Goal: Task Accomplishment & Management: Manage account settings

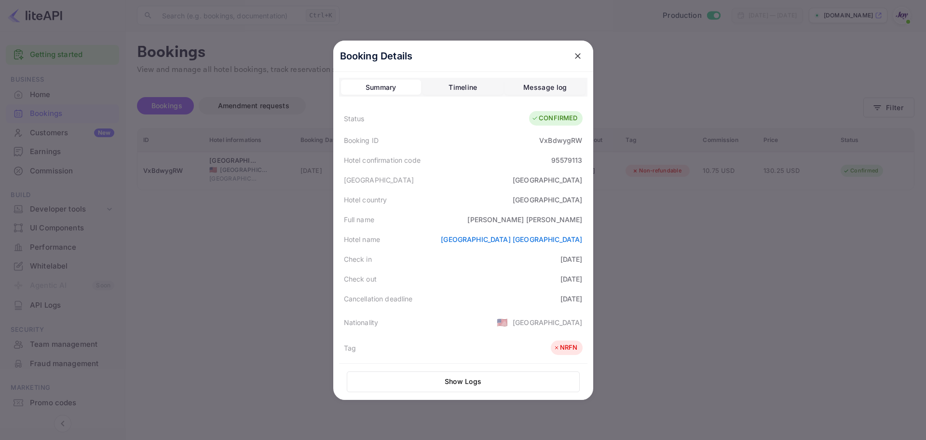
scroll to position [216, 0]
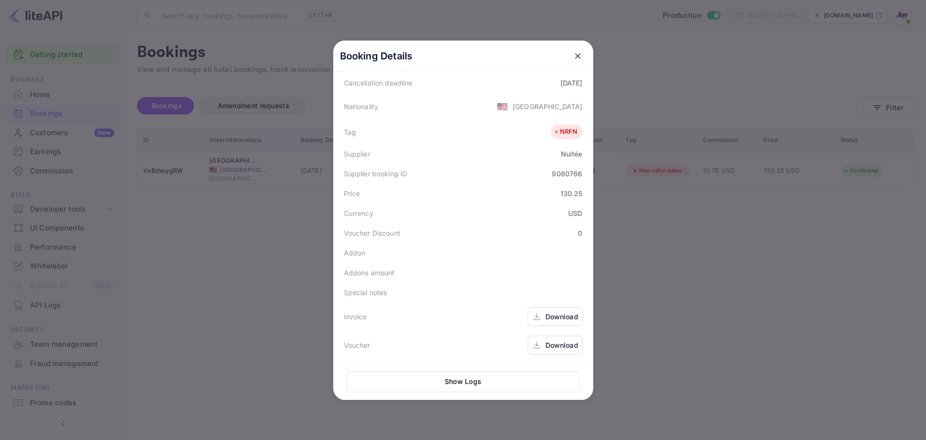
click at [244, 259] on div at bounding box center [463, 220] width 926 height 440
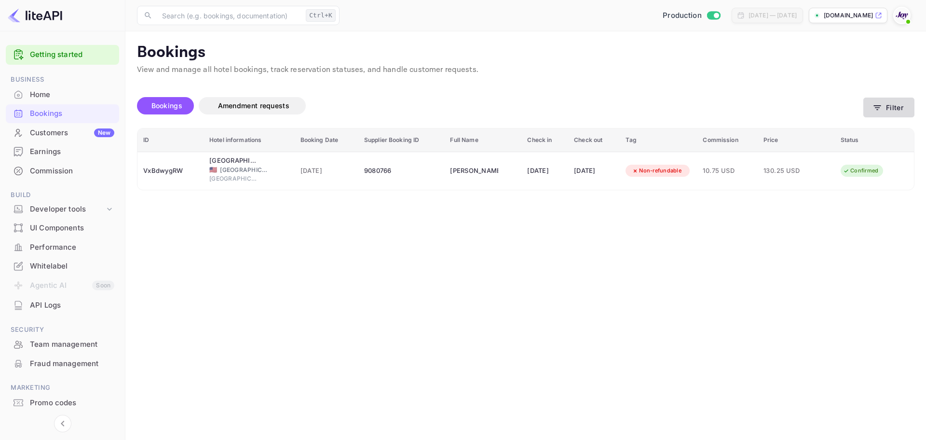
click at [881, 105] on icon "button" at bounding box center [878, 108] width 10 height 10
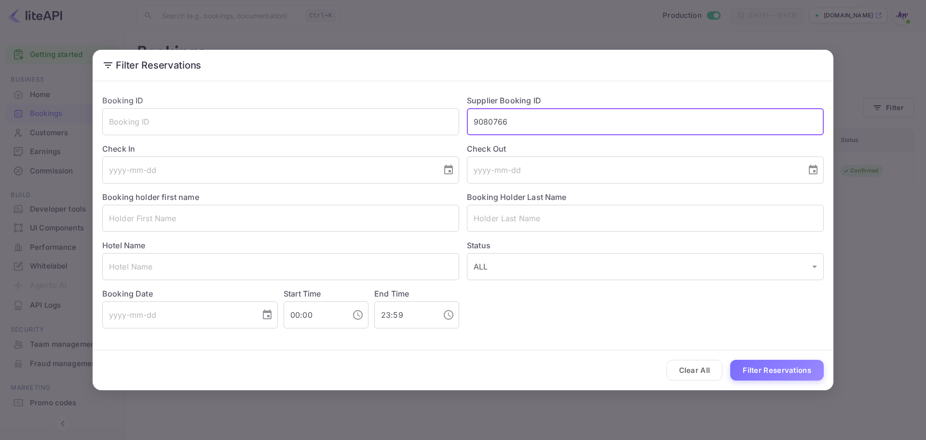
click at [510, 119] on input "9080766" at bounding box center [645, 121] width 357 height 27
paste input "271145"
type input "9271145"
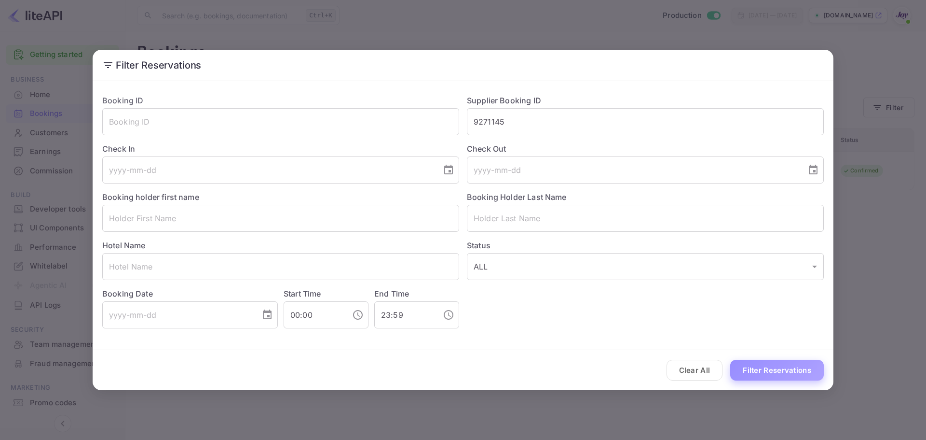
click at [768, 374] on button "Filter Reservations" at bounding box center [777, 369] width 94 height 21
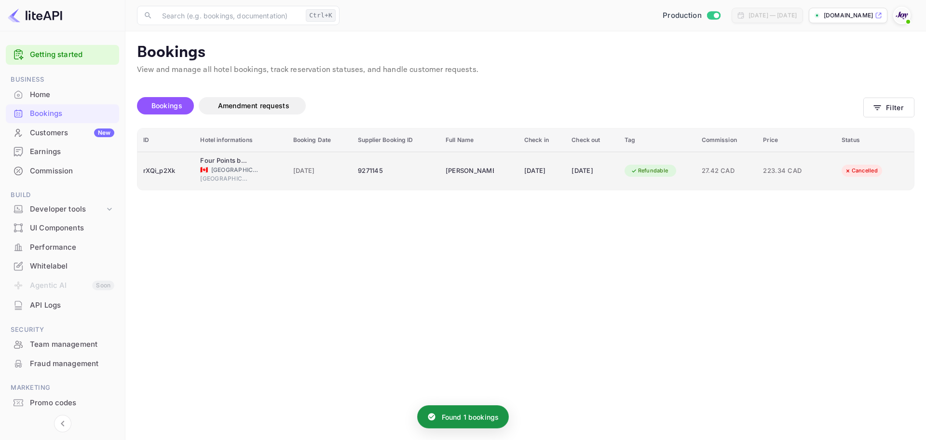
click at [588, 177] on div "[DATE]" at bounding box center [592, 170] width 41 height 15
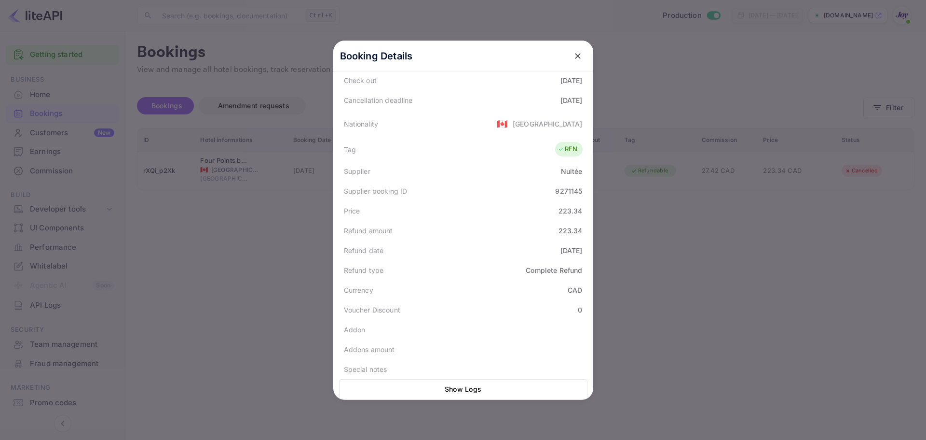
scroll to position [218, 0]
drag, startPoint x: 239, startPoint y: 218, endPoint x: 248, endPoint y: 216, distance: 8.8
click at [240, 218] on div at bounding box center [463, 220] width 926 height 440
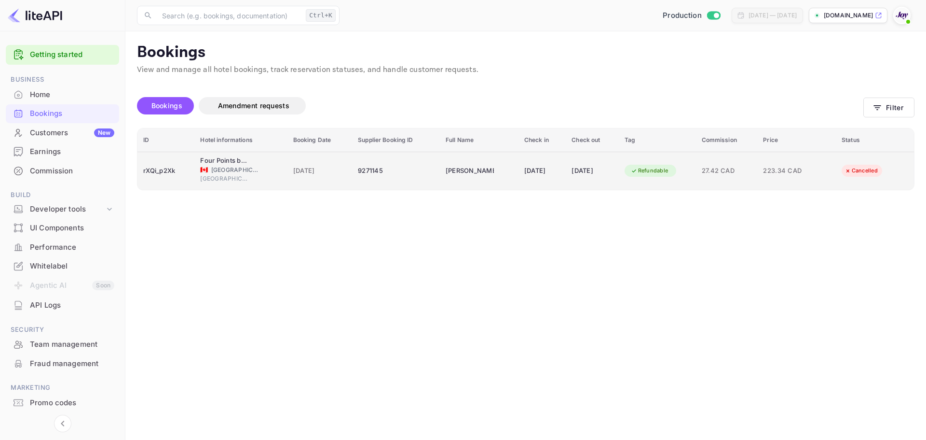
click at [273, 159] on div "Four Points by Sheraton Mississauga Meadowvale 🇨🇦 [GEOGRAPHIC_DATA] [GEOGRAPHIC…" at bounding box center [240, 170] width 81 height 29
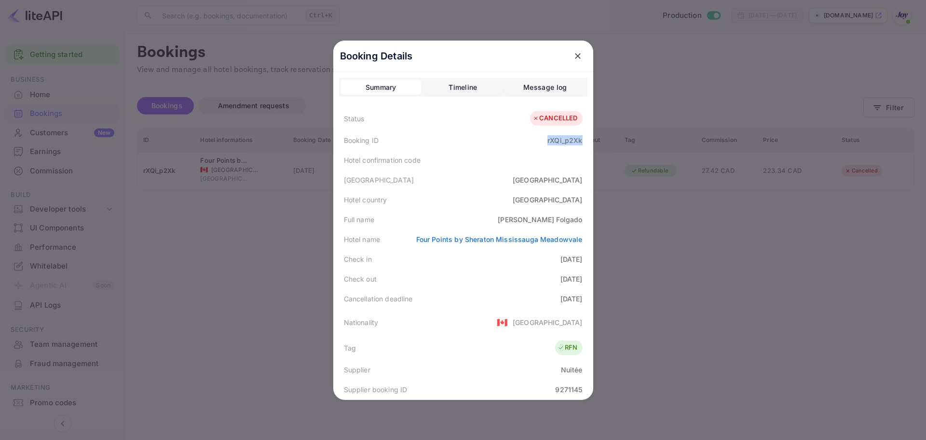
drag, startPoint x: 541, startPoint y: 144, endPoint x: 580, endPoint y: 144, distance: 39.1
click at [580, 144] on div "Booking ID rXQi_p2Xk" at bounding box center [463, 140] width 248 height 20
copy div "rXQi_p2Xk"
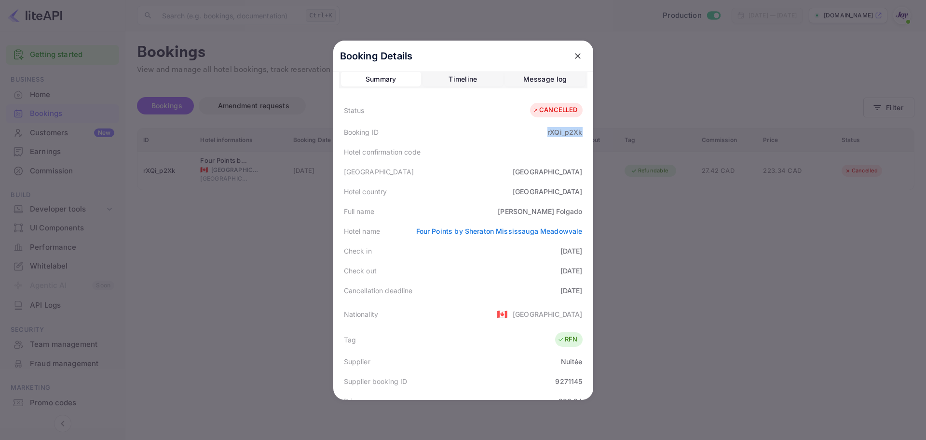
scroll to position [0, 0]
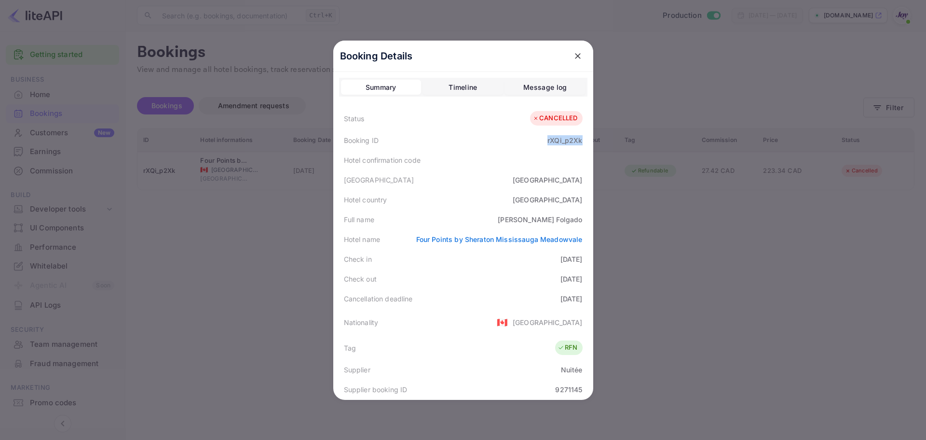
click at [459, 86] on div "Timeline" at bounding box center [463, 88] width 28 height 12
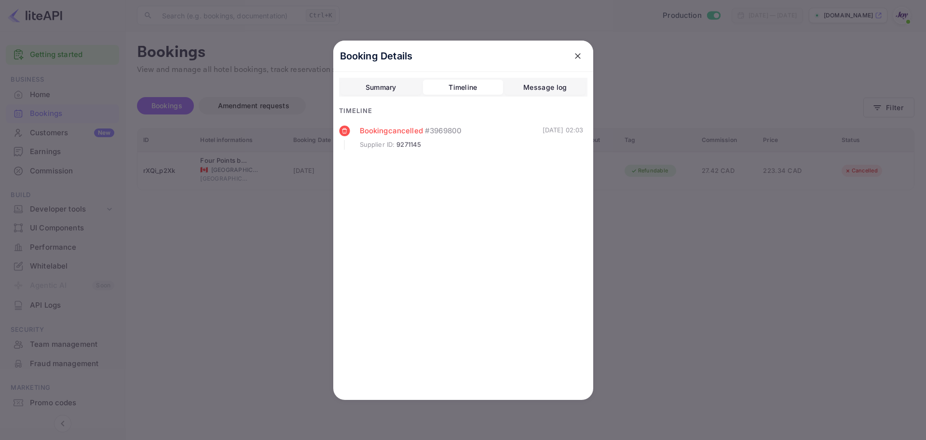
click at [385, 88] on div "Summary" at bounding box center [381, 88] width 31 height 12
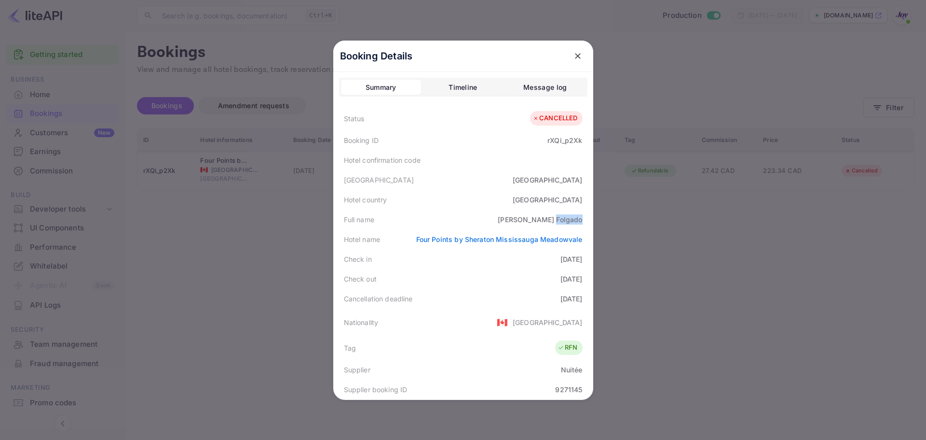
drag, startPoint x: 553, startPoint y: 218, endPoint x: 583, endPoint y: 218, distance: 29.9
click at [583, 218] on div "Full name [PERSON_NAME]" at bounding box center [463, 219] width 248 height 20
copy div "Folgado"
click at [453, 84] on div "Timeline" at bounding box center [463, 88] width 28 height 12
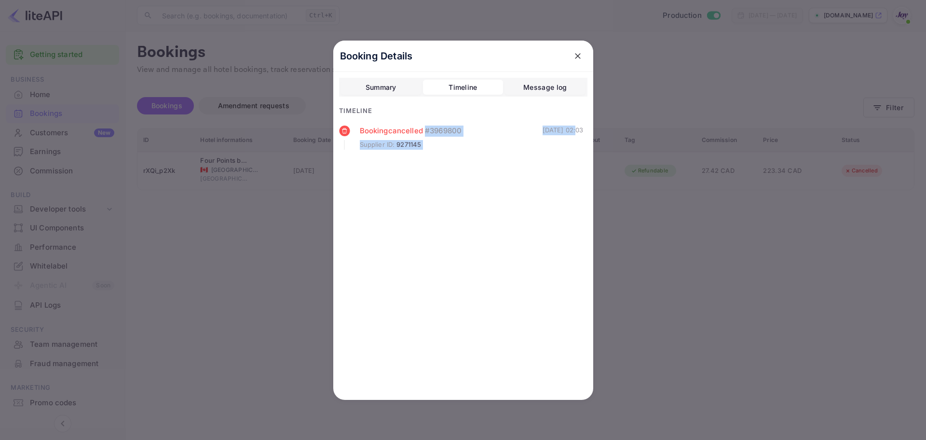
drag, startPoint x: 524, startPoint y: 131, endPoint x: 561, endPoint y: 130, distance: 36.2
click at [561, 130] on div "Booking cancelled # 3969800 Supplier ID : 9271145 [DATE] 02:03" at bounding box center [461, 137] width 245 height 24
click at [561, 129] on div "[DATE] 02:03" at bounding box center [563, 137] width 41 height 24
drag, startPoint x: 563, startPoint y: 129, endPoint x: 526, endPoint y: 129, distance: 36.7
click at [543, 129] on div "[DATE] 02:03" at bounding box center [563, 137] width 41 height 24
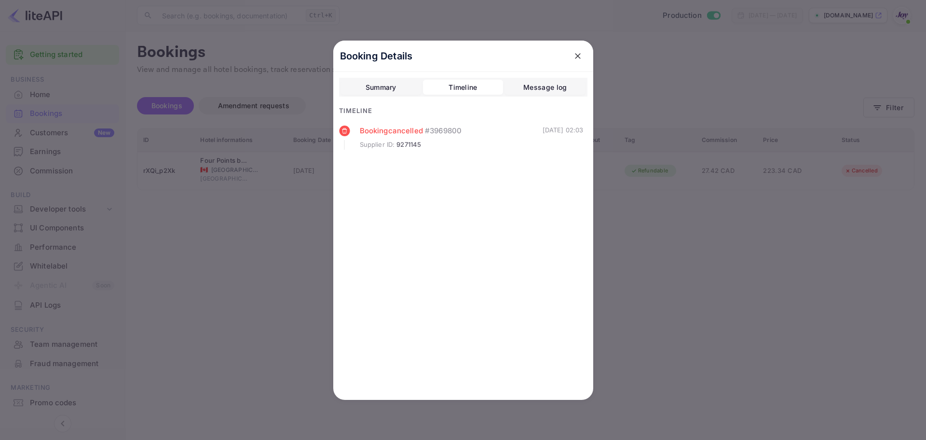
click at [516, 141] on div "Supplier ID : 9271145" at bounding box center [451, 145] width 183 height 10
drag, startPoint x: 565, startPoint y: 130, endPoint x: 526, endPoint y: 133, distance: 39.2
click at [543, 133] on div "[DATE] 02:03" at bounding box center [563, 137] width 41 height 24
copy div "[DATE]"
drag, startPoint x: 603, startPoint y: 69, endPoint x: 774, endPoint y: 115, distance: 177.6
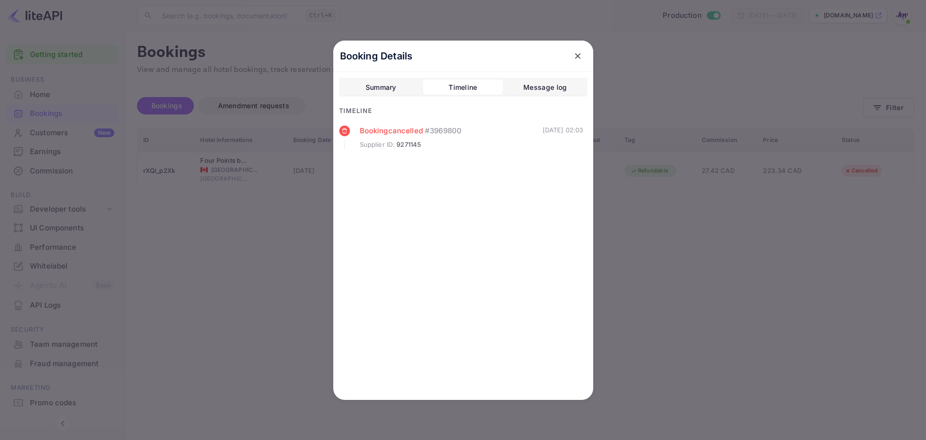
click at [604, 68] on div "Booking Details Summary Timeline Message log Timeline Booking cancelled # 39698…" at bounding box center [463, 220] width 291 height 440
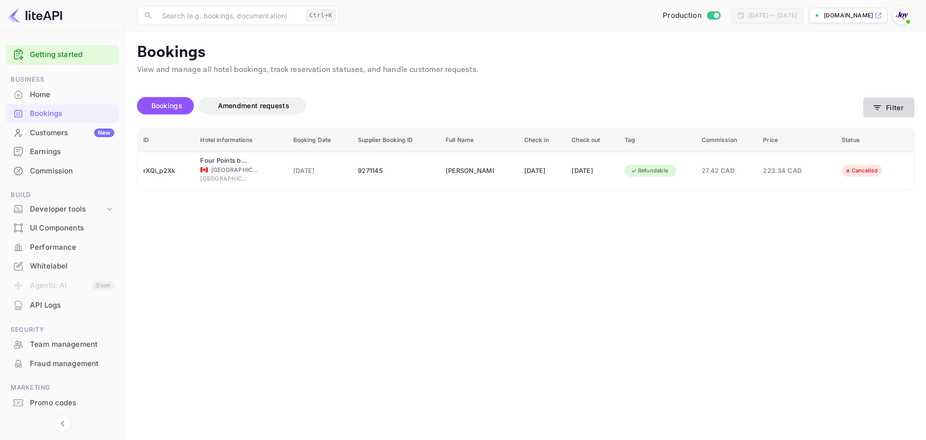
click at [882, 103] on icon "button" at bounding box center [878, 108] width 10 height 10
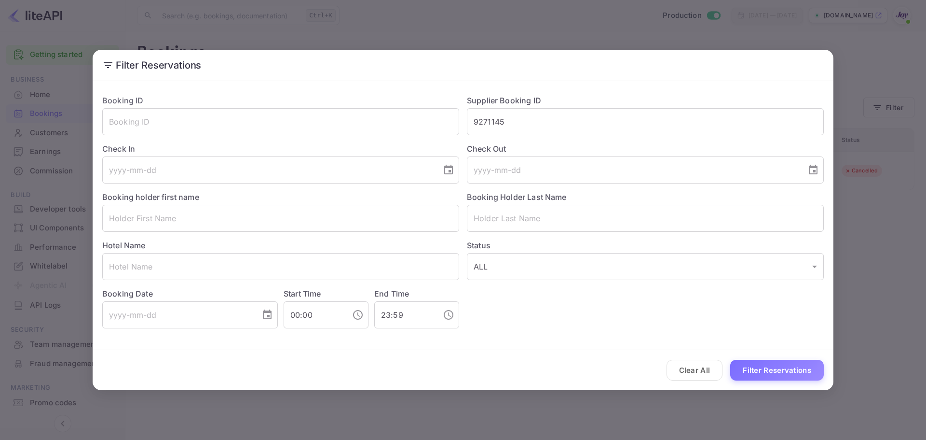
click at [565, 137] on div "Check Out ​" at bounding box center [641, 159] width 365 height 48
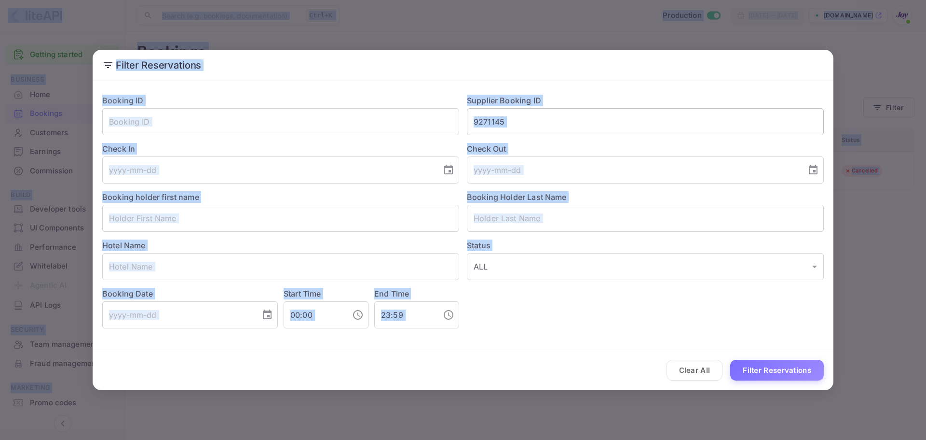
click at [566, 119] on input "9271145" at bounding box center [645, 121] width 357 height 27
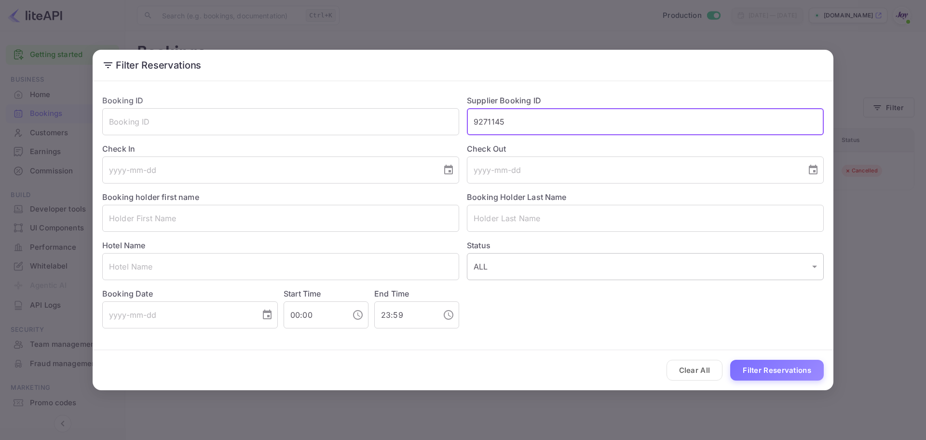
paste input "191874"
type input "9191874"
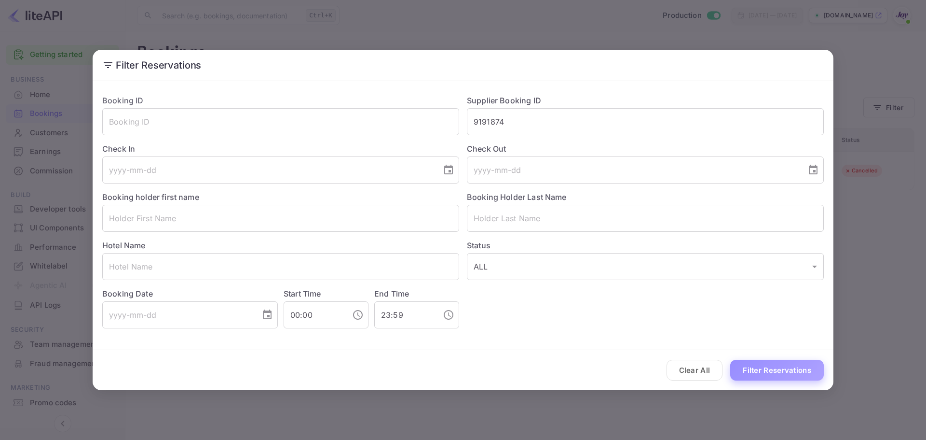
click at [769, 372] on button "Filter Reservations" at bounding box center [777, 369] width 94 height 21
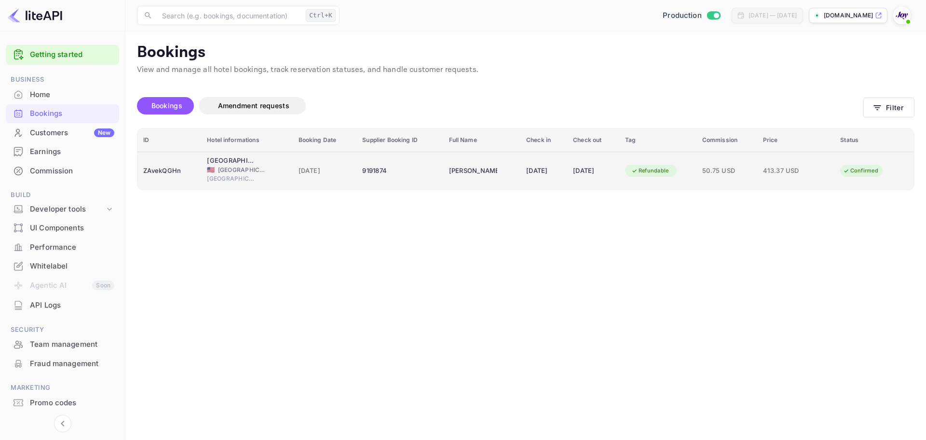
click at [588, 171] on div "[DATE]" at bounding box center [593, 170] width 41 height 15
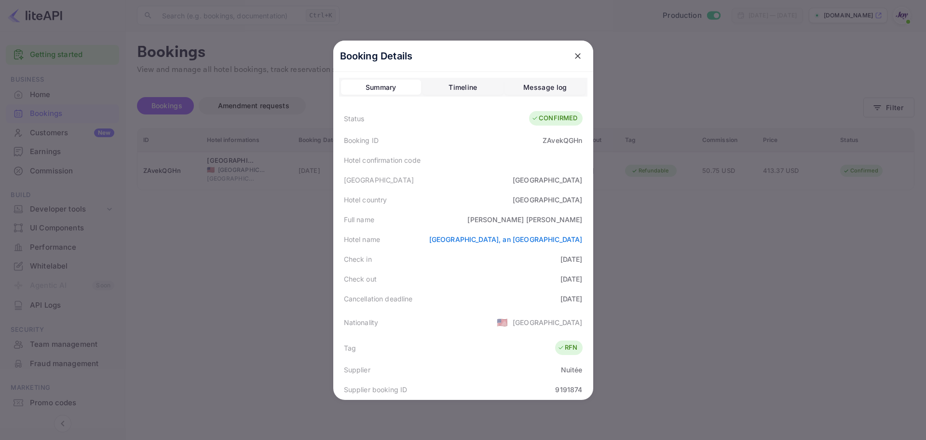
click at [182, 193] on div at bounding box center [463, 220] width 926 height 440
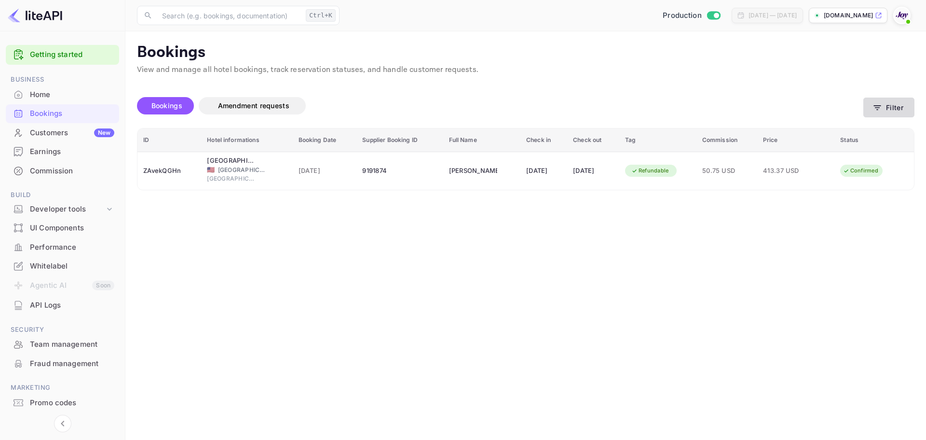
click at [893, 110] on button "Filter" at bounding box center [889, 107] width 51 height 20
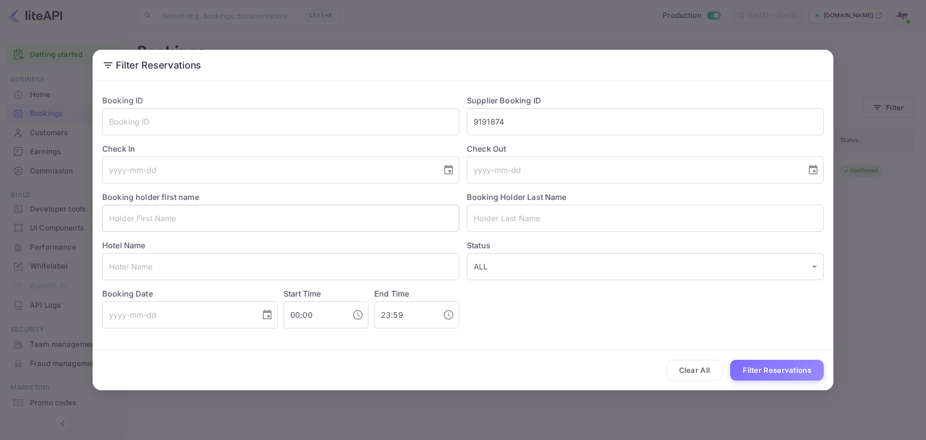
click at [164, 219] on input "text" at bounding box center [280, 218] width 357 height 27
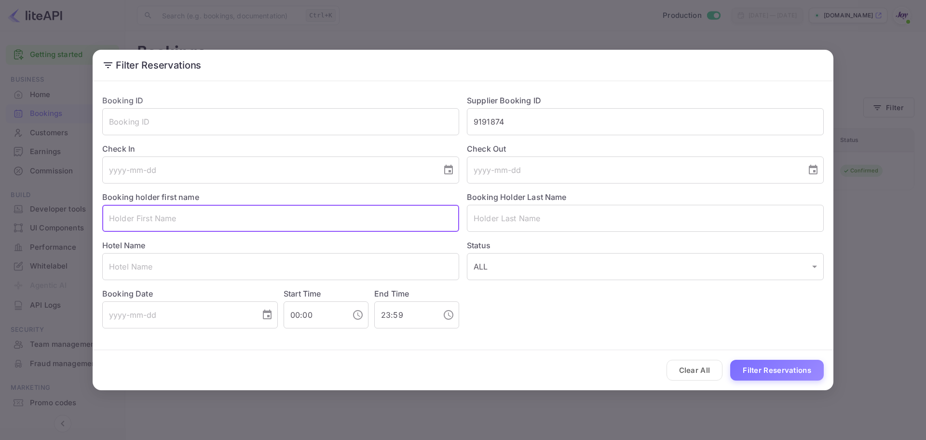
paste input "[PERSON_NAME]"
drag, startPoint x: 179, startPoint y: 221, endPoint x: 136, endPoint y: 220, distance: 42.9
click at [136, 220] on input "[PERSON_NAME]" at bounding box center [280, 218] width 357 height 27
type input "[PERSON_NAME]"
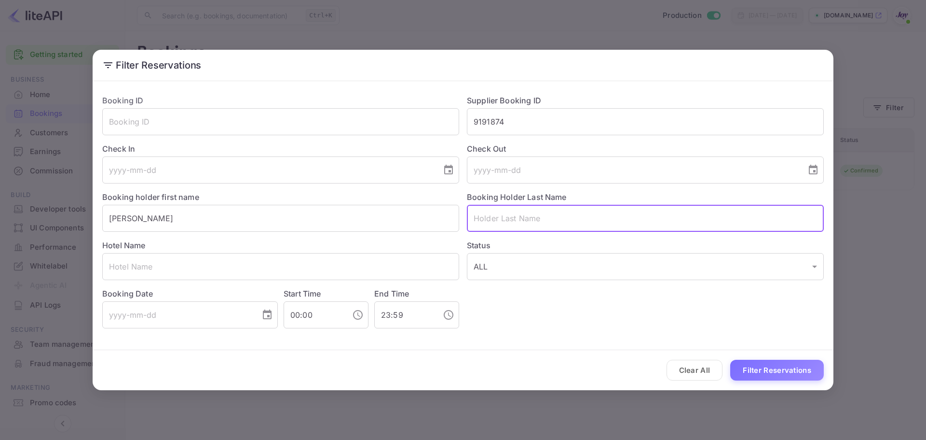
click at [539, 225] on input "text" at bounding box center [645, 218] width 357 height 27
paste input "[PERSON_NAME]"
type input "[PERSON_NAME]"
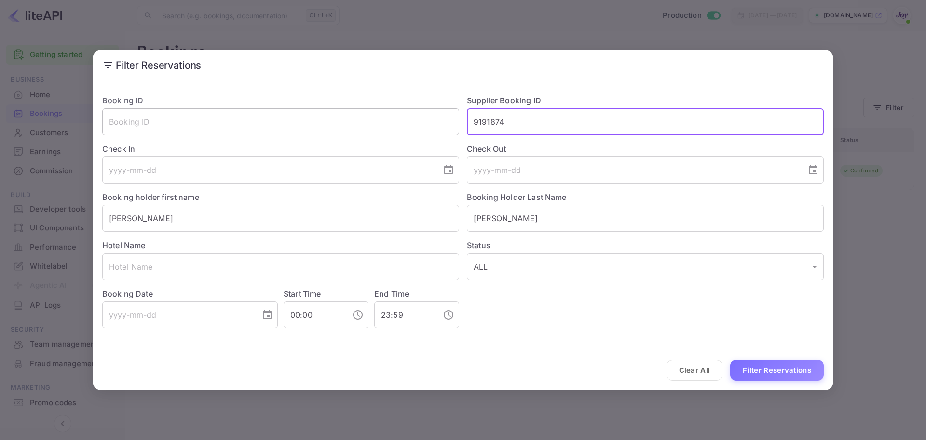
drag, startPoint x: 500, startPoint y: 118, endPoint x: 386, endPoint y: 114, distance: 113.4
click at [386, 114] on div "Booking ID ​ Supplier Booking ID 9191874 ​ Check In ​ Check Out ​ Booking holde…" at bounding box center [460, 207] width 730 height 241
click at [780, 372] on button "Filter Reservations" at bounding box center [777, 369] width 94 height 21
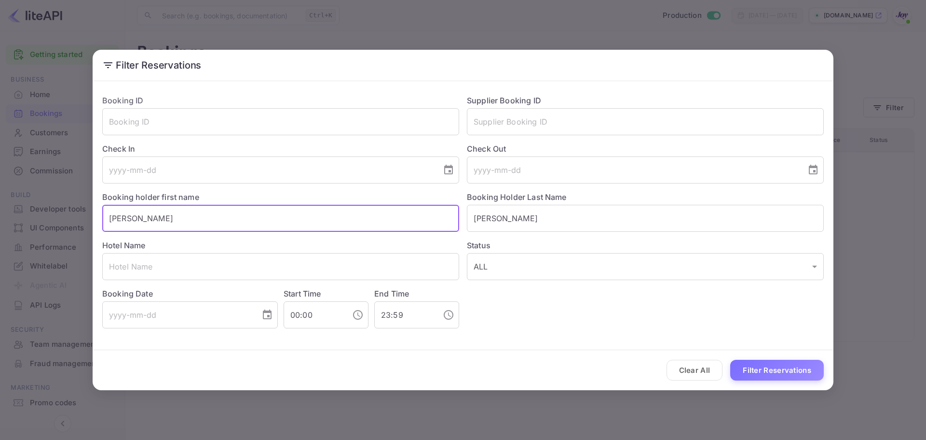
drag, startPoint x: 145, startPoint y: 220, endPoint x: 34, endPoint y: 216, distance: 111.0
click at [34, 216] on div "Filter Reservations Booking ID ​ Supplier Booking ID ​ Check In ​ Check Out ​ B…" at bounding box center [463, 220] width 926 height 440
paste input "[MEDICAL_DATA][PERSON_NAME]"
drag, startPoint x: 129, startPoint y: 217, endPoint x: 176, endPoint y: 220, distance: 46.9
click at [176, 220] on input "[MEDICAL_DATA][PERSON_NAME]" at bounding box center [280, 218] width 357 height 27
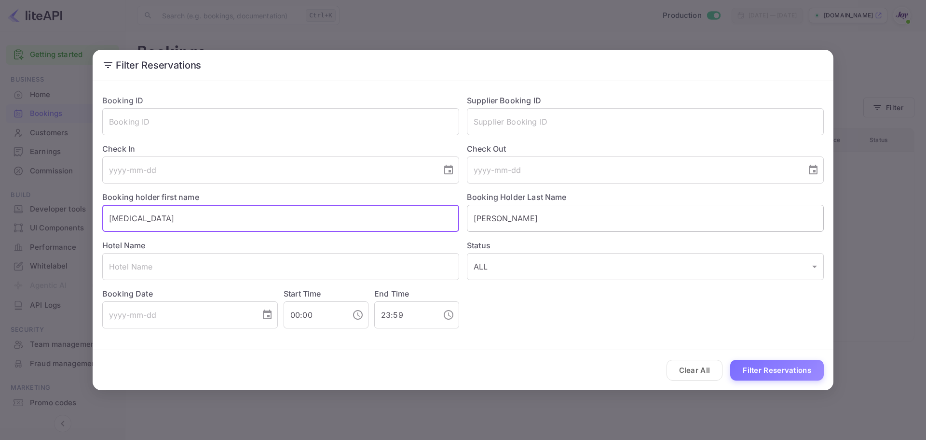
type input "[MEDICAL_DATA]"
click at [527, 222] on input "[PERSON_NAME]" at bounding box center [645, 218] width 357 height 27
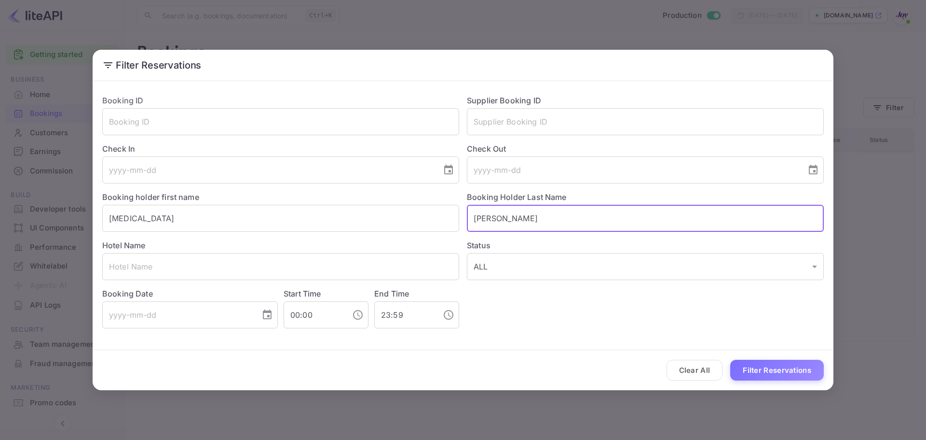
paste input "[PERSON_NAME]"
type input "[PERSON_NAME]"
click at [757, 360] on button "Filter Reservations" at bounding box center [777, 369] width 94 height 21
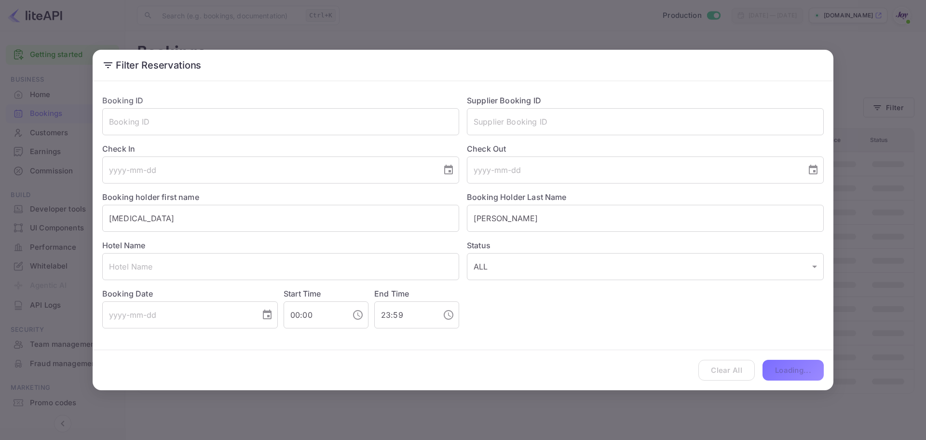
click at [757, 363] on div "Clear All Loading..." at bounding box center [463, 370] width 741 height 40
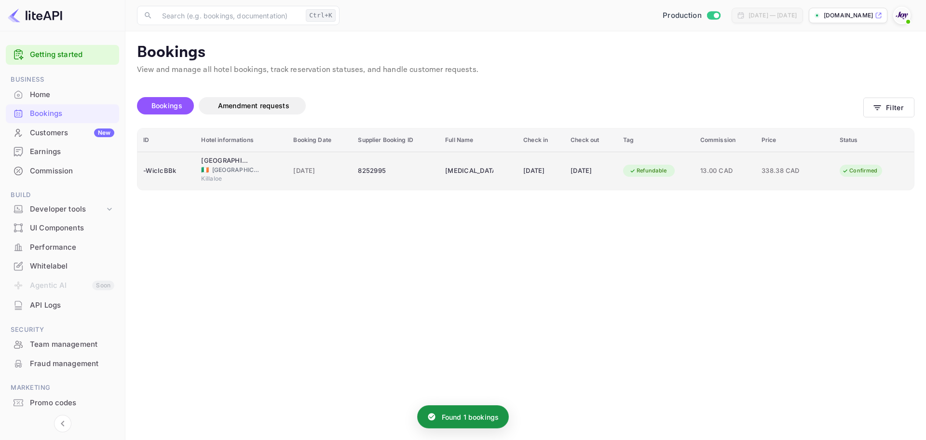
click at [371, 178] on td "8252995" at bounding box center [395, 170] width 87 height 38
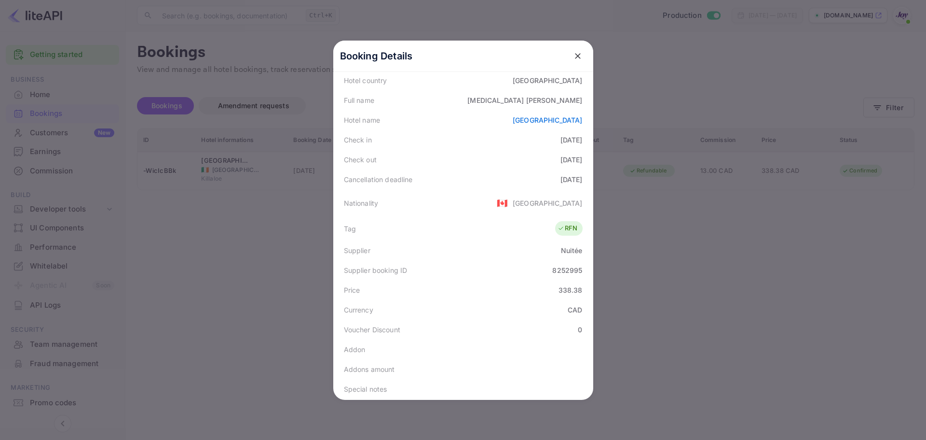
scroll to position [214, 0]
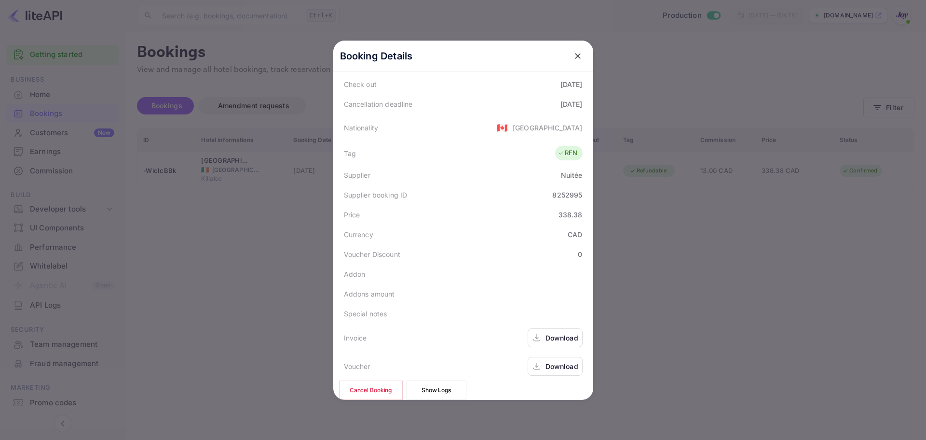
click at [549, 361] on div "Download" at bounding box center [562, 366] width 33 height 10
click at [599, 179] on div "Booking Details Summary Timeline Message log Status CONFIRMED Booking ID -WicIc…" at bounding box center [463, 220] width 291 height 440
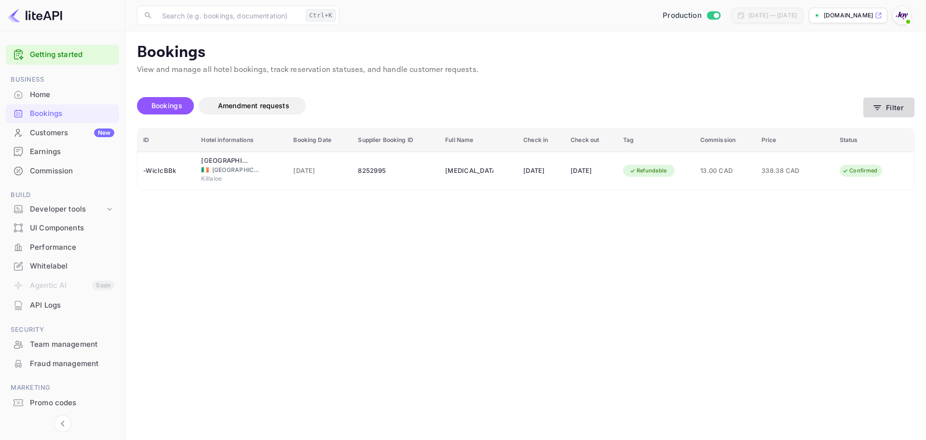
click at [892, 105] on button "Filter" at bounding box center [889, 107] width 51 height 20
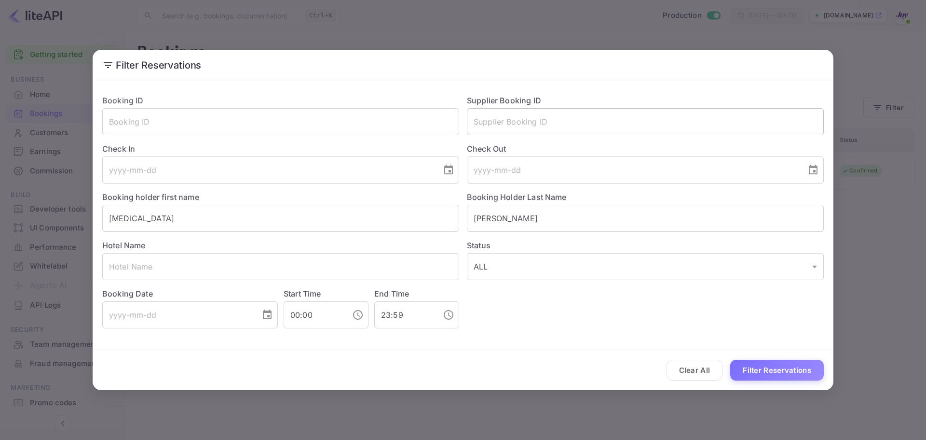
click at [530, 124] on input "text" at bounding box center [645, 121] width 357 height 27
paste input "8252995"
type input "8252995"
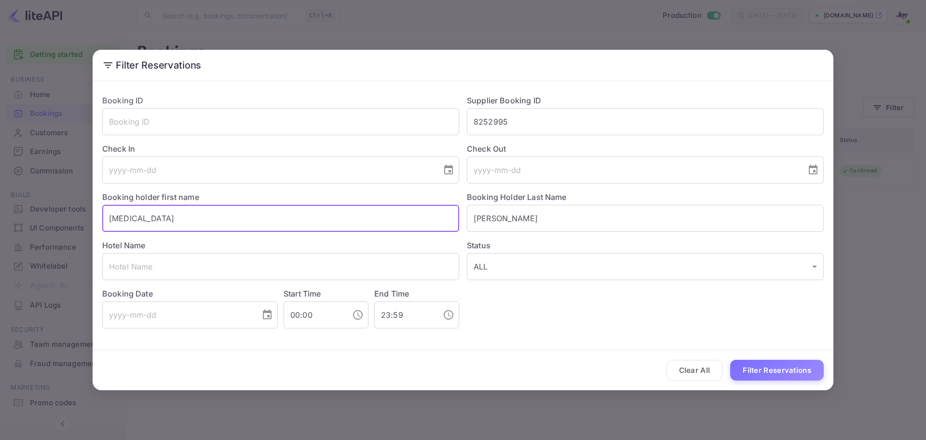
drag, startPoint x: 161, startPoint y: 225, endPoint x: -12, endPoint y: 201, distance: 174.4
click at [0, 201] on html "Getting started Business Home Bookings Customers New Earnings Commission Build …" at bounding box center [463, 220] width 926 height 440
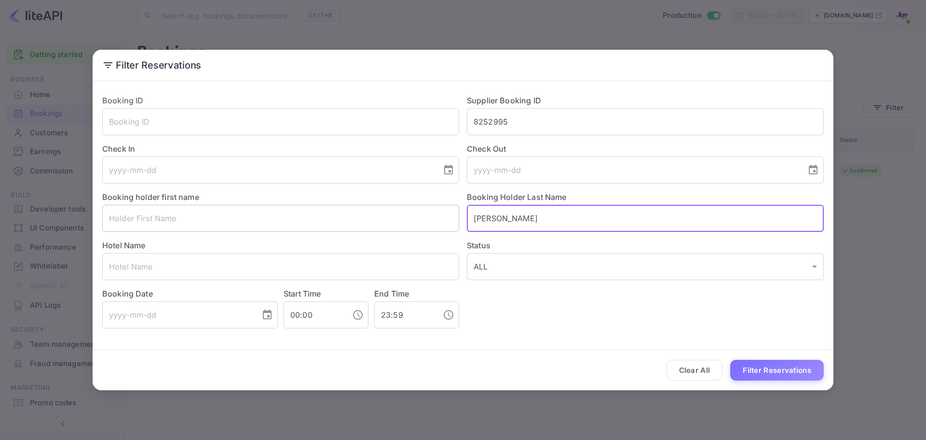
drag, startPoint x: 521, startPoint y: 219, endPoint x: 331, endPoint y: 205, distance: 190.6
click at [331, 205] on div "Booking ID ​ Supplier Booking ID 8252995 ​ Check In ​ Check Out ​ Booking holde…" at bounding box center [460, 207] width 730 height 241
click at [787, 373] on button "Filter Reservations" at bounding box center [777, 369] width 94 height 21
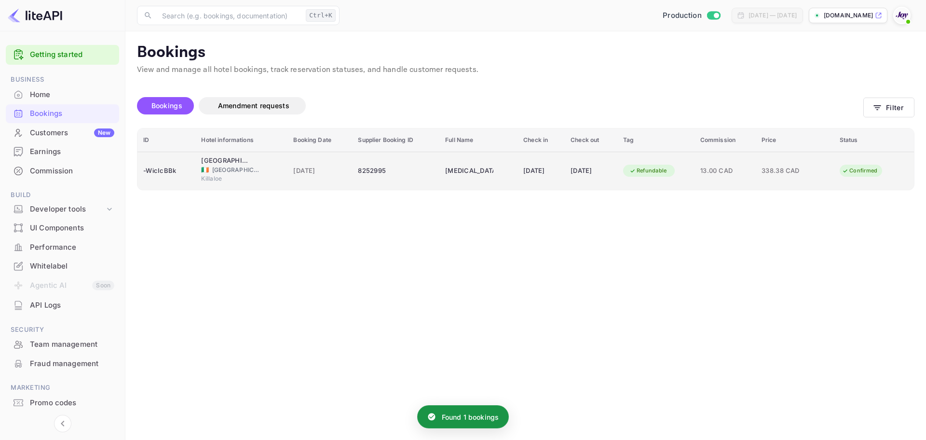
click at [293, 178] on div "[DATE]" at bounding box center [319, 170] width 53 height 15
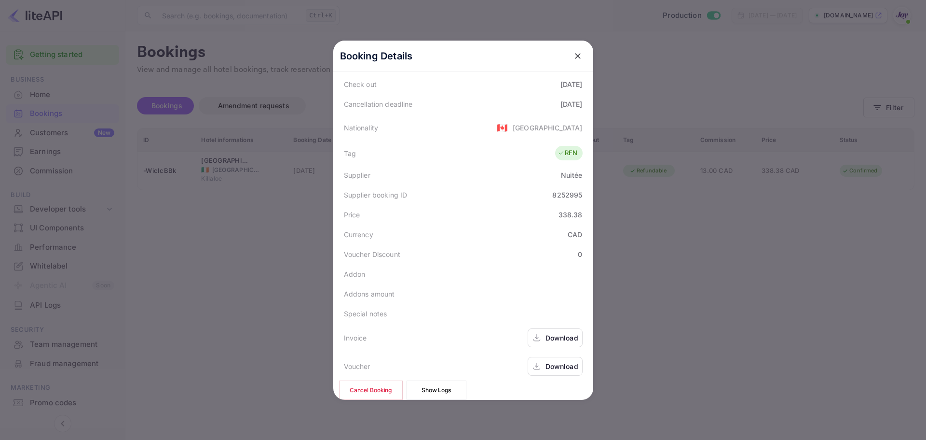
click at [377, 380] on button "Cancel Booking" at bounding box center [371, 389] width 64 height 19
drag, startPoint x: 822, startPoint y: 61, endPoint x: 826, endPoint y: 59, distance: 5.0
click at [821, 61] on div at bounding box center [463, 220] width 926 height 440
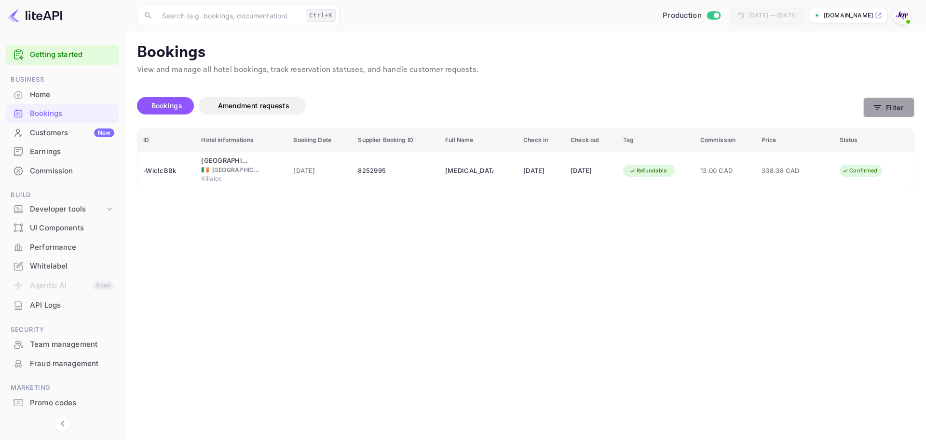
click at [881, 103] on icon "button" at bounding box center [878, 108] width 10 height 10
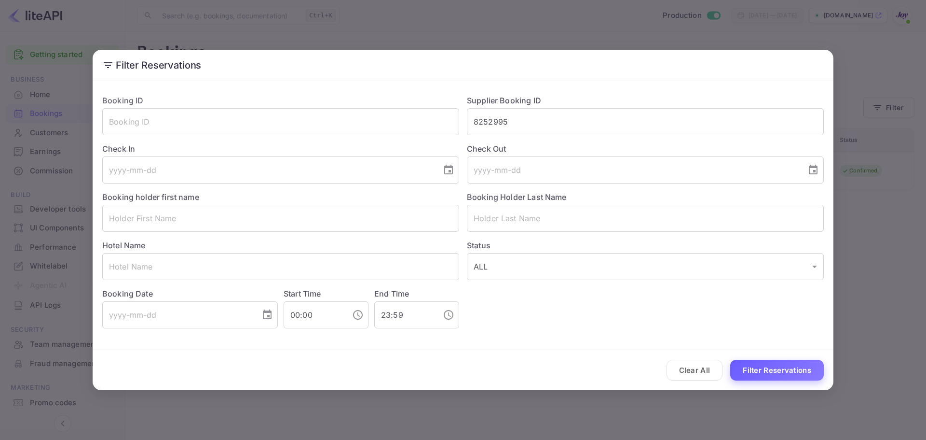
click at [789, 373] on button "Filter Reservations" at bounding box center [777, 369] width 94 height 21
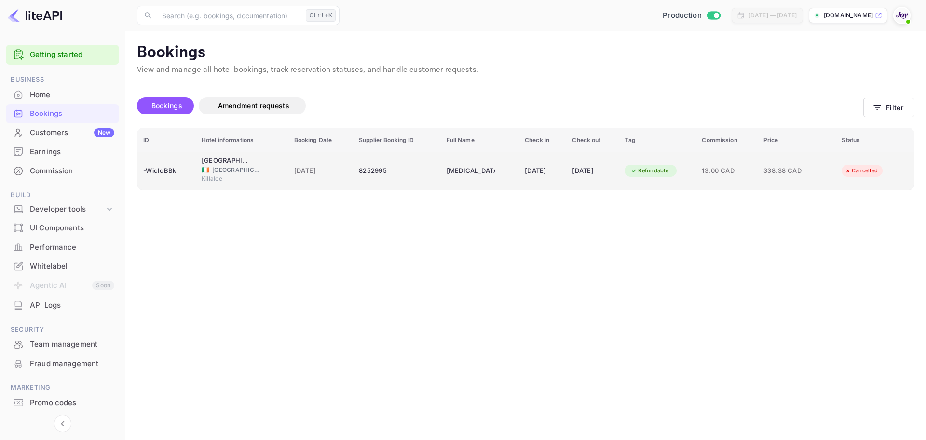
click at [374, 161] on td "8252995" at bounding box center [397, 170] width 88 height 38
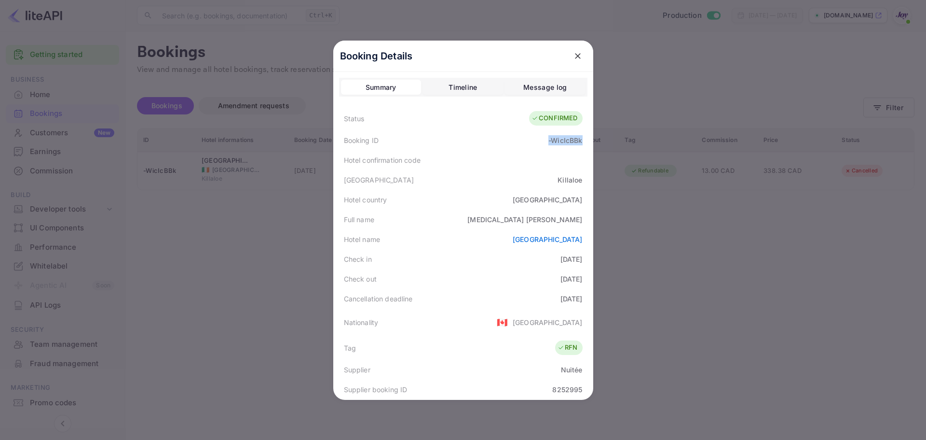
drag, startPoint x: 544, startPoint y: 141, endPoint x: 581, endPoint y: 140, distance: 37.2
click at [581, 140] on div "Booking ID -WicIcBBk" at bounding box center [463, 140] width 248 height 20
copy div "-WicIcBBk"
drag, startPoint x: 559, startPoint y: 220, endPoint x: 562, endPoint y: 212, distance: 8.1
click at [579, 218] on div "Full name [MEDICAL_DATA][PERSON_NAME]" at bounding box center [463, 219] width 248 height 20
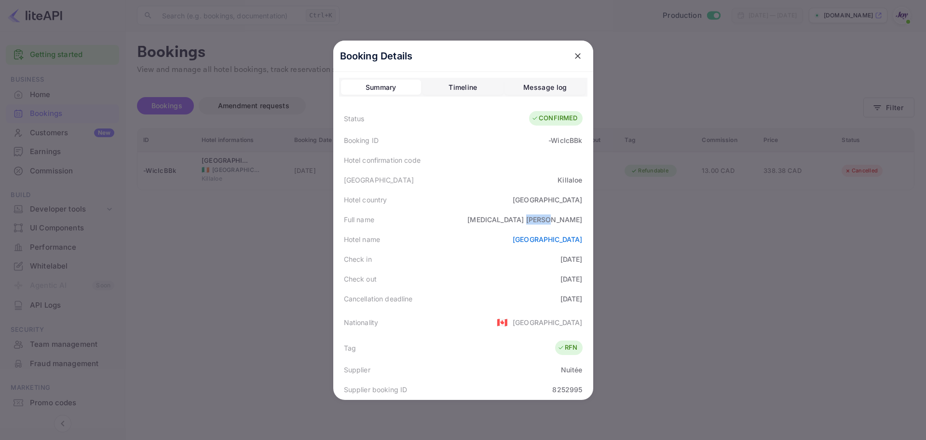
copy div "[PERSON_NAME]"
